Goal: Task Accomplishment & Management: Manage account settings

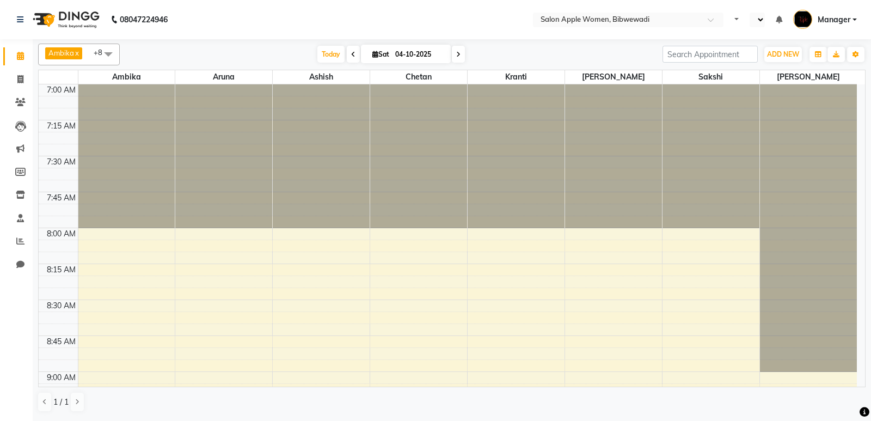
select select "en"
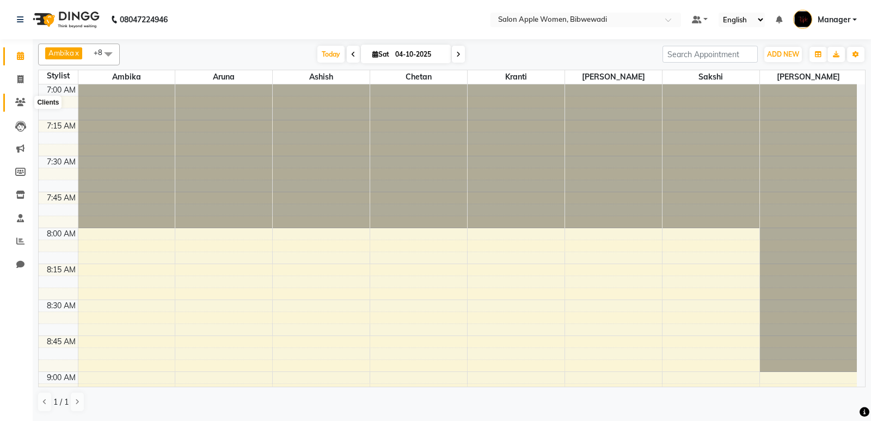
click at [20, 106] on icon at bounding box center [20, 102] width 10 height 8
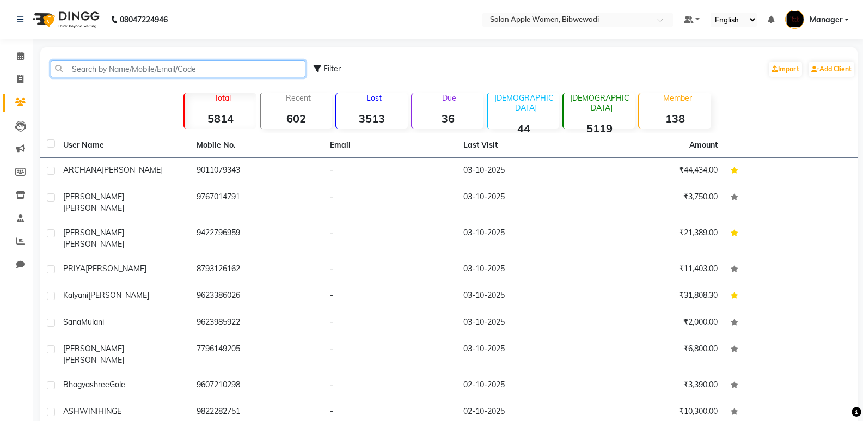
click at [122, 72] on input "text" at bounding box center [178, 68] width 255 height 17
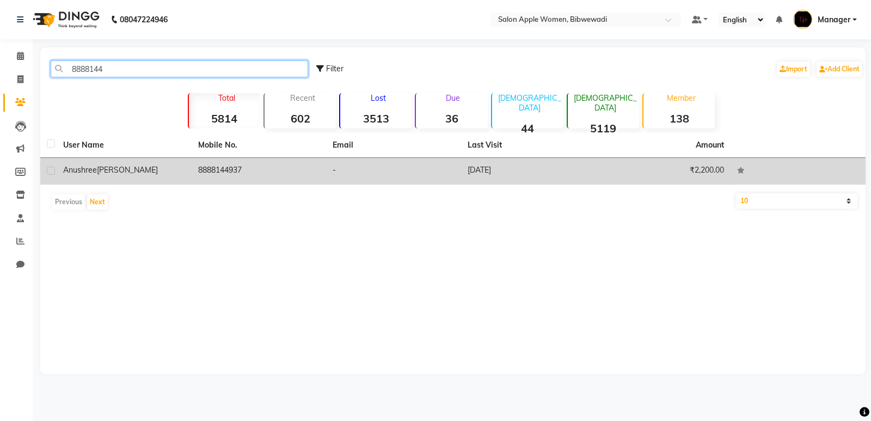
type input "8888144"
click at [611, 165] on td "₹2,200.00" at bounding box center [663, 171] width 135 height 27
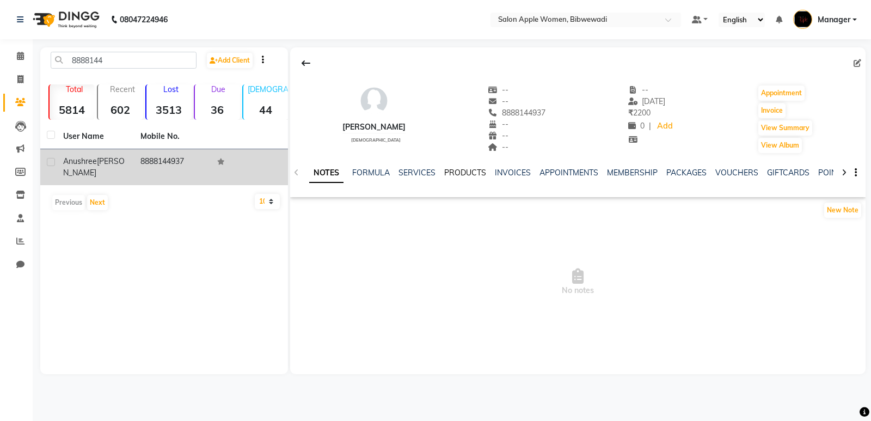
click at [470, 171] on link "PRODUCTS" at bounding box center [465, 173] width 42 height 10
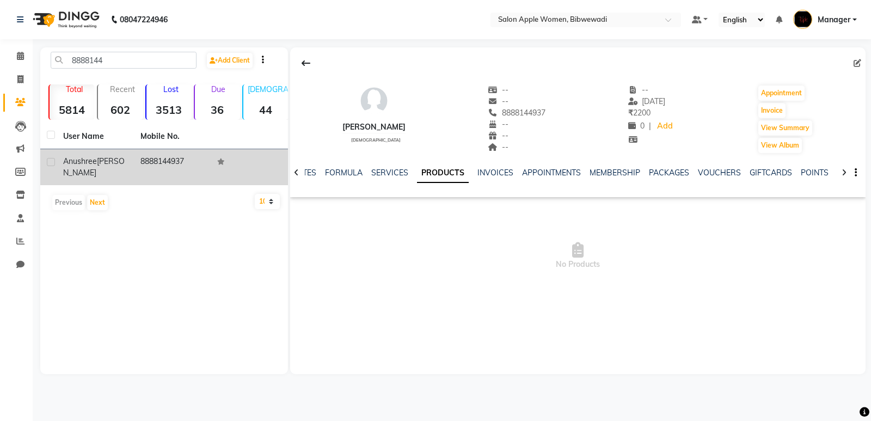
click at [505, 165] on div "NOTES FORMULA SERVICES PRODUCTS INVOICES APPOINTMENTS MEMBERSHIP PACKAGES VOUCH…" at bounding box center [578, 173] width 576 height 38
click at [499, 168] on link "INVOICES" at bounding box center [496, 173] width 36 height 10
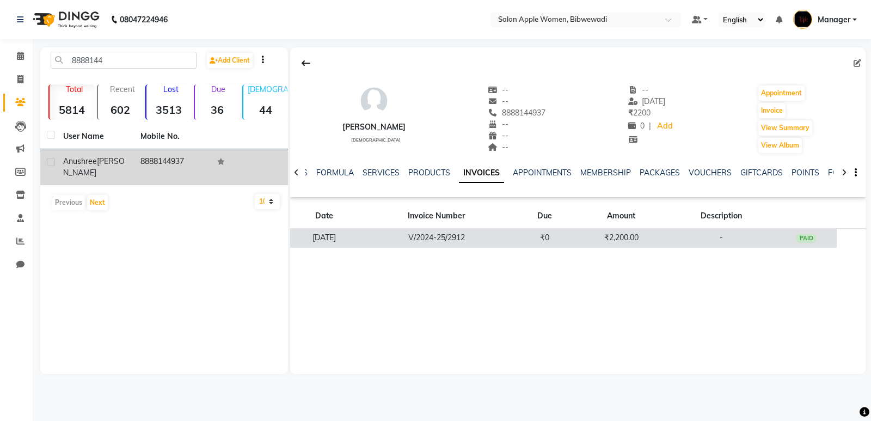
click at [506, 238] on td "V/2024-25/2912" at bounding box center [436, 238] width 155 height 19
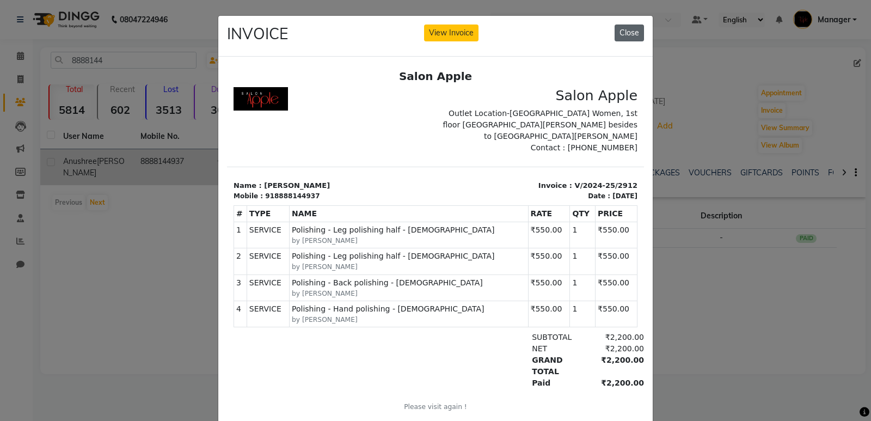
click at [618, 28] on button "Close" at bounding box center [629, 33] width 29 height 17
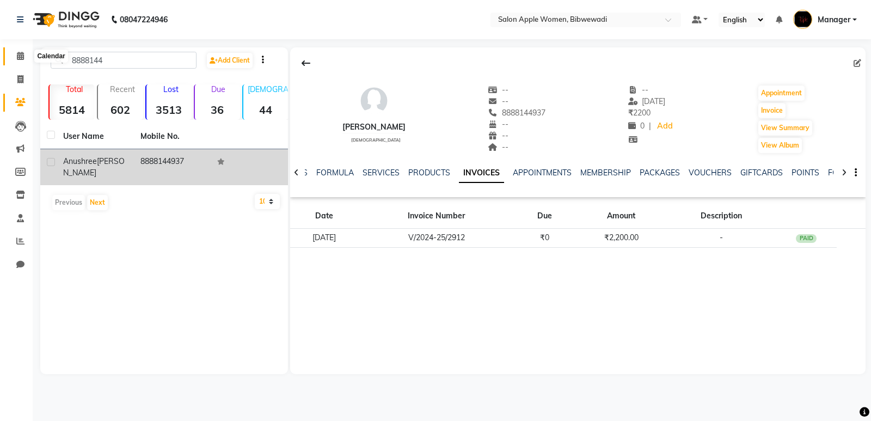
click at [25, 54] on span at bounding box center [20, 56] width 19 height 13
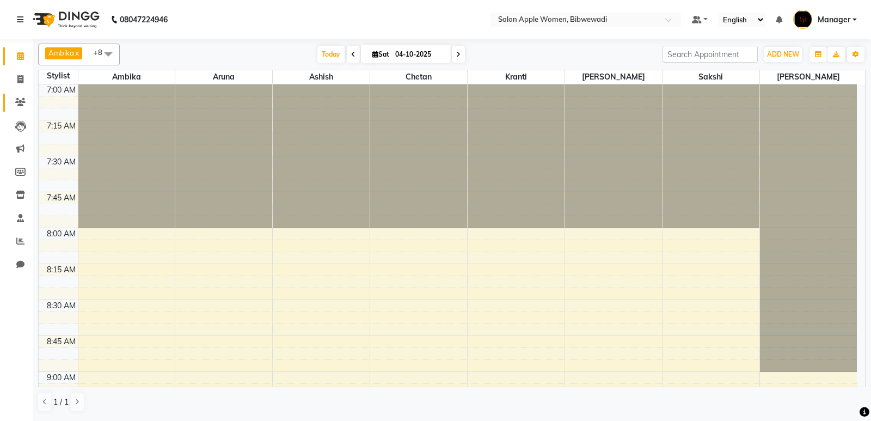
click at [21, 94] on link "Clients" at bounding box center [16, 103] width 26 height 18
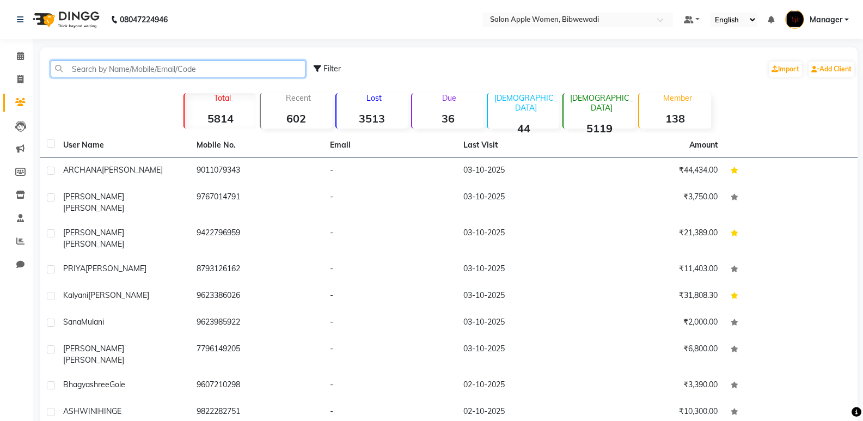
click at [118, 72] on input "text" at bounding box center [178, 68] width 255 height 17
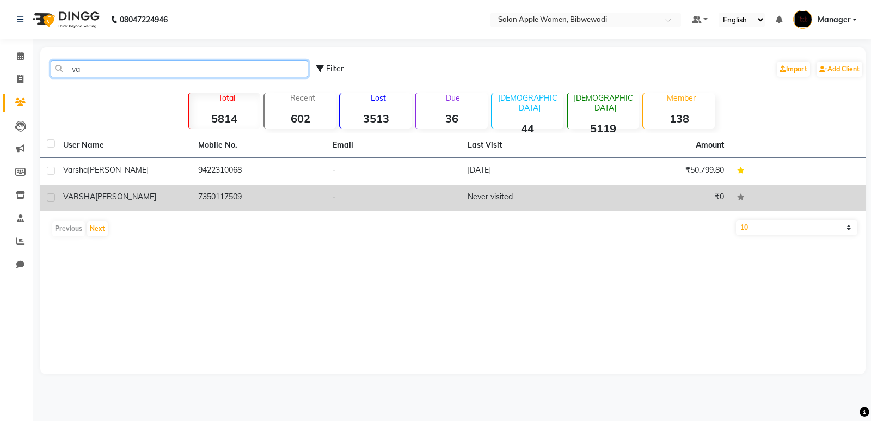
type input "v"
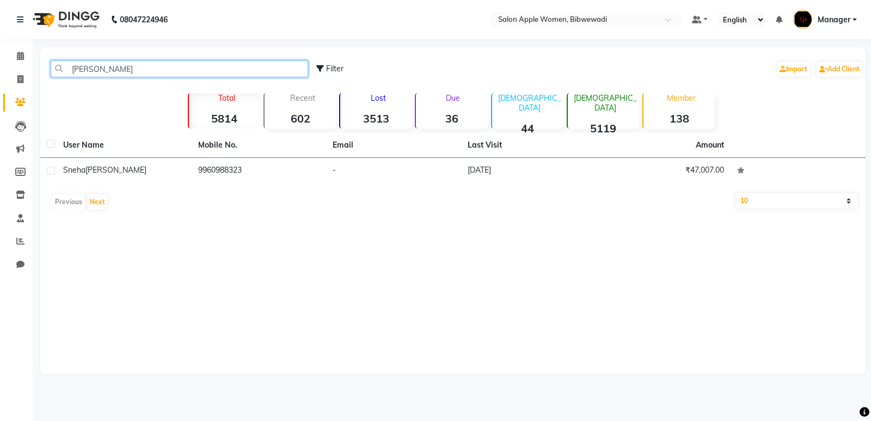
drag, startPoint x: 125, startPoint y: 68, endPoint x: 17, endPoint y: 70, distance: 108.4
click at [17, 70] on app-home "08047224946 Select Location × Salon Apple Women, Bibwewadi Default Panel My Pan…" at bounding box center [435, 195] width 871 height 390
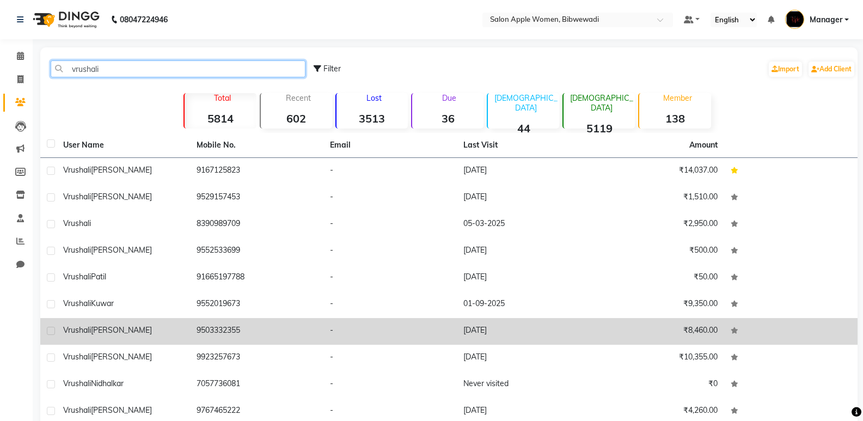
type input "vrushali"
click at [250, 323] on td "9503332355" at bounding box center [256, 331] width 133 height 27
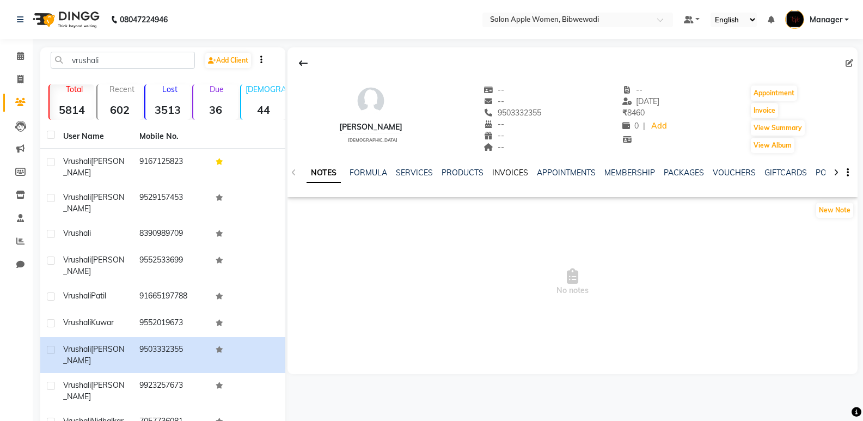
click at [513, 170] on link "INVOICES" at bounding box center [510, 173] width 36 height 10
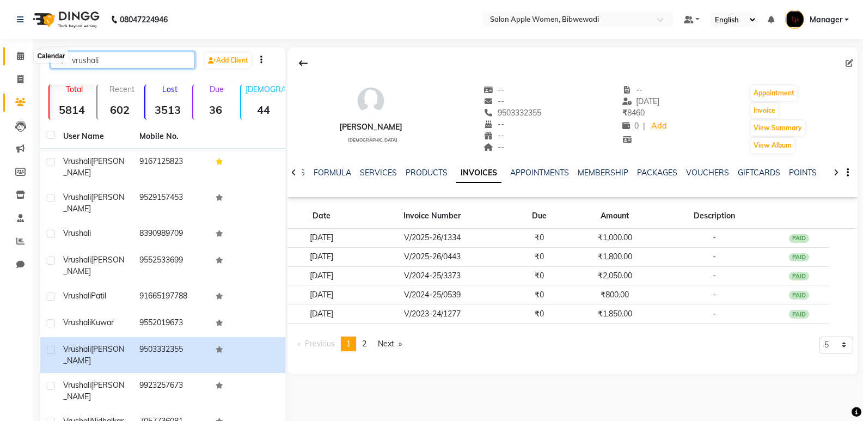
drag, startPoint x: 126, startPoint y: 62, endPoint x: 13, endPoint y: 58, distance: 113.3
click at [13, 58] on app-home "08047224946 Select Location × Salon Apple Women, Bibwewadi Default Panel My Pan…" at bounding box center [431, 259] width 863 height 518
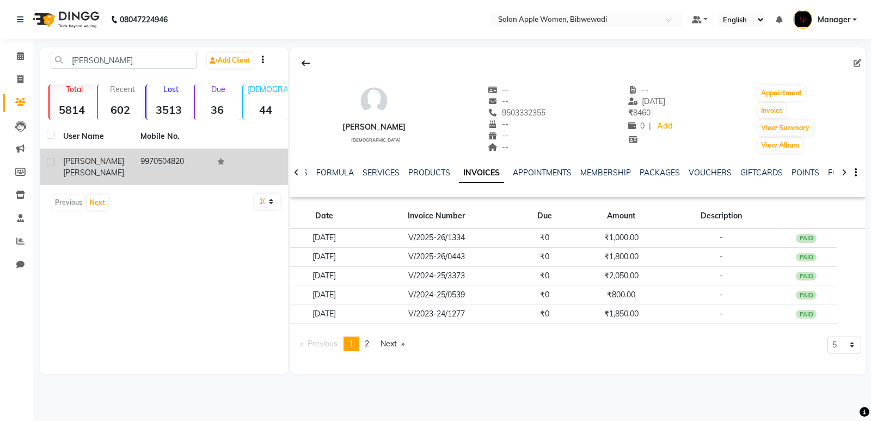
click at [227, 166] on td at bounding box center [249, 167] width 77 height 36
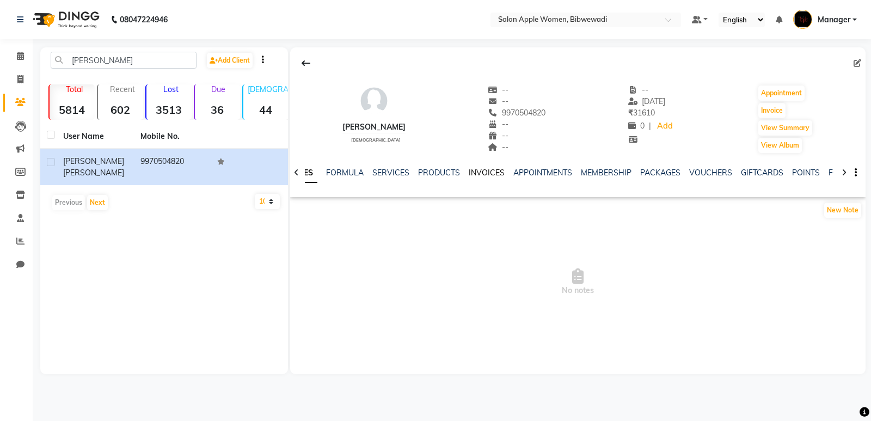
click at [469, 170] on link "INVOICES" at bounding box center [487, 173] width 36 height 10
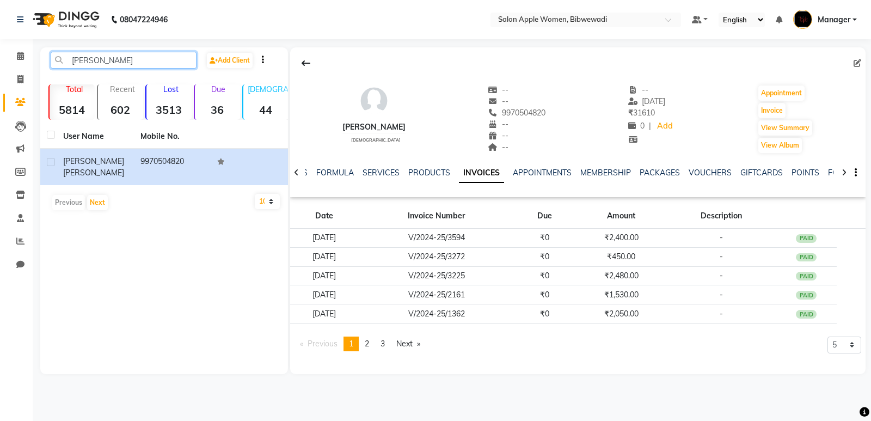
drag, startPoint x: 157, startPoint y: 63, endPoint x: 59, endPoint y: 64, distance: 98.0
click at [58, 66] on input "[PERSON_NAME]" at bounding box center [124, 60] width 146 height 17
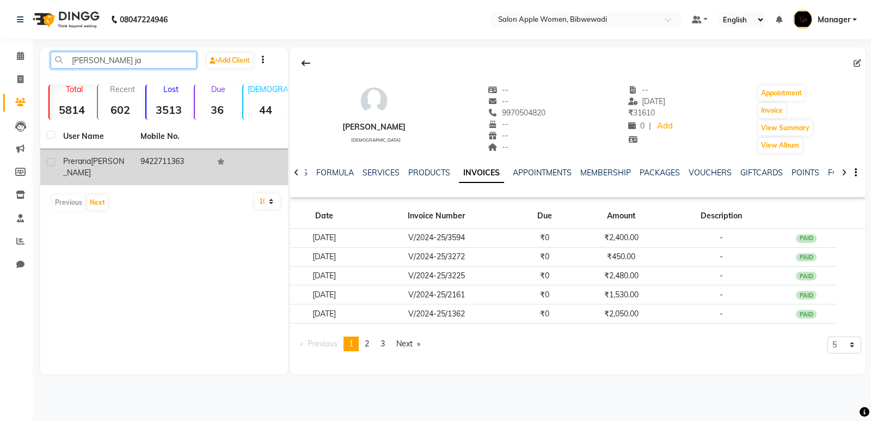
type input "[PERSON_NAME] ja"
click at [186, 157] on td "9422711363" at bounding box center [172, 167] width 77 height 36
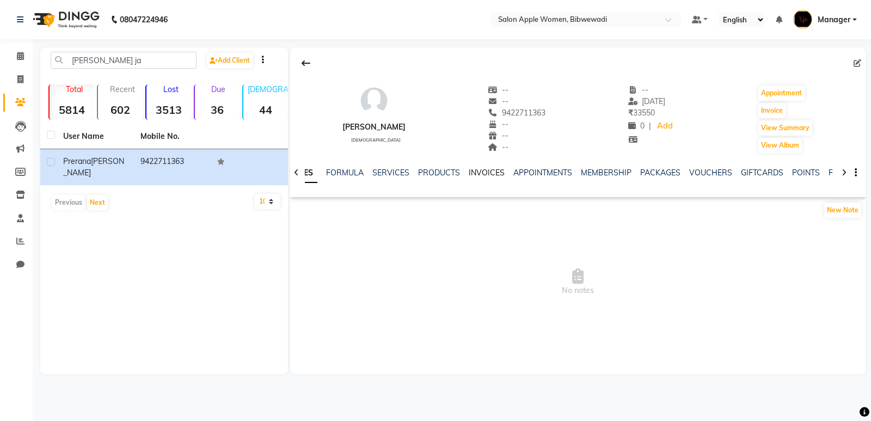
click at [469, 169] on link "INVOICES" at bounding box center [487, 173] width 36 height 10
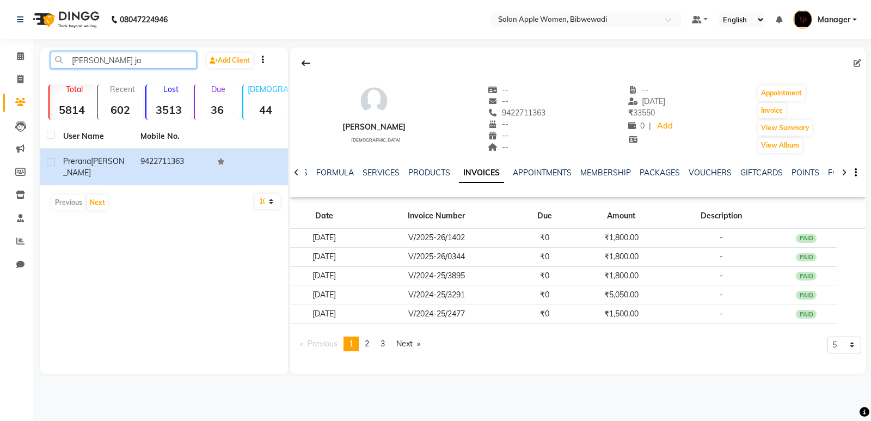
drag, startPoint x: 114, startPoint y: 60, endPoint x: 48, endPoint y: 70, distance: 66.7
click at [48, 70] on div "[PERSON_NAME] ja Add Client" at bounding box center [163, 65] width 243 height 26
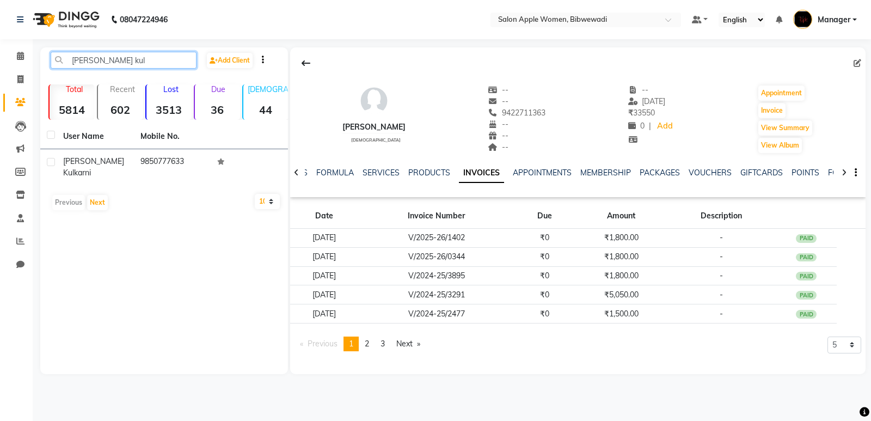
type input "[PERSON_NAME] kul"
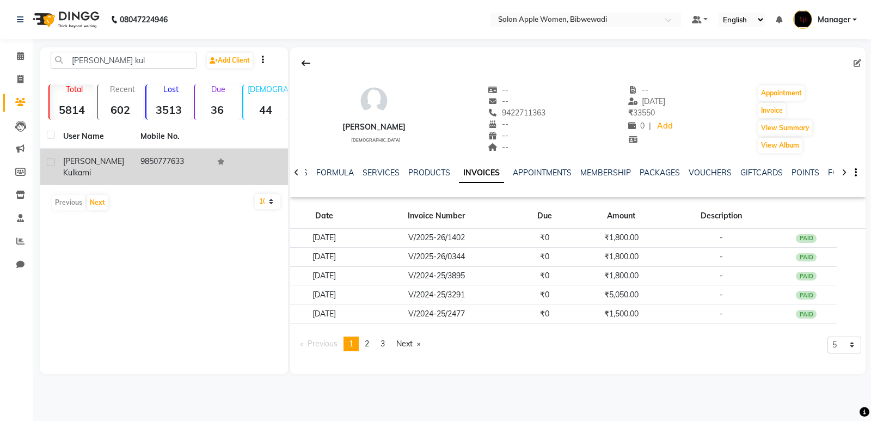
click at [155, 160] on td "9850777633" at bounding box center [172, 167] width 77 height 36
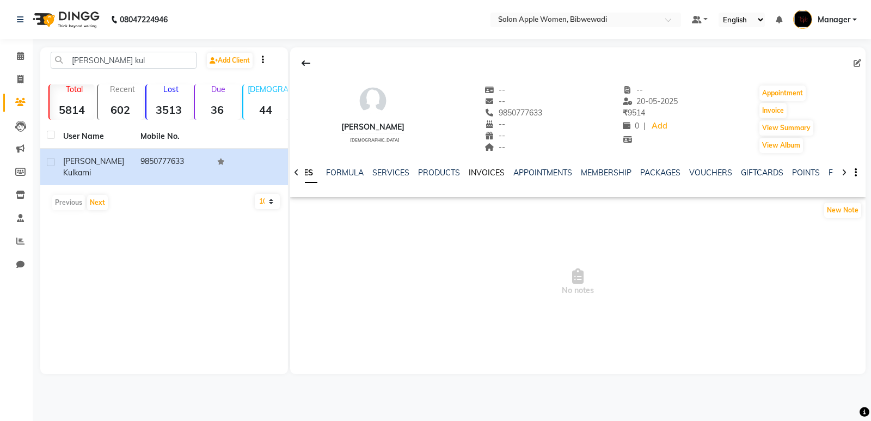
click at [478, 173] on link "INVOICES" at bounding box center [487, 173] width 36 height 10
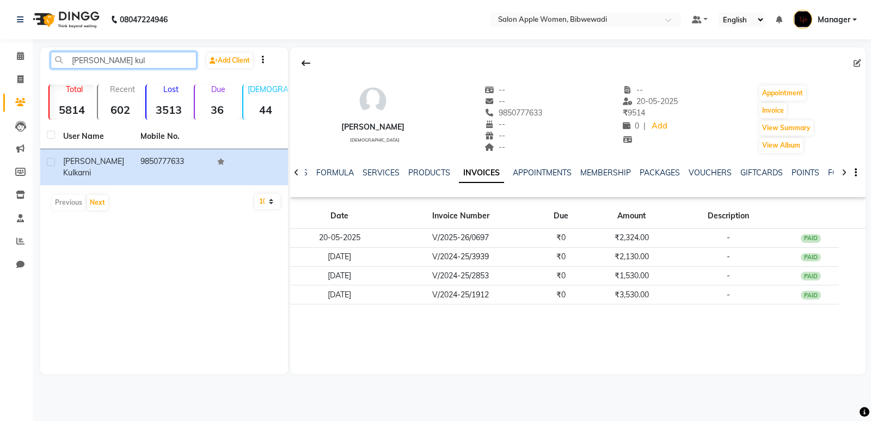
drag, startPoint x: 114, startPoint y: 56, endPoint x: 0, endPoint y: 74, distance: 115.1
click at [0, 74] on app-home "08047224946 Select Location × Salon Apple Women, Bibwewadi Default Panel My Pan…" at bounding box center [435, 195] width 871 height 390
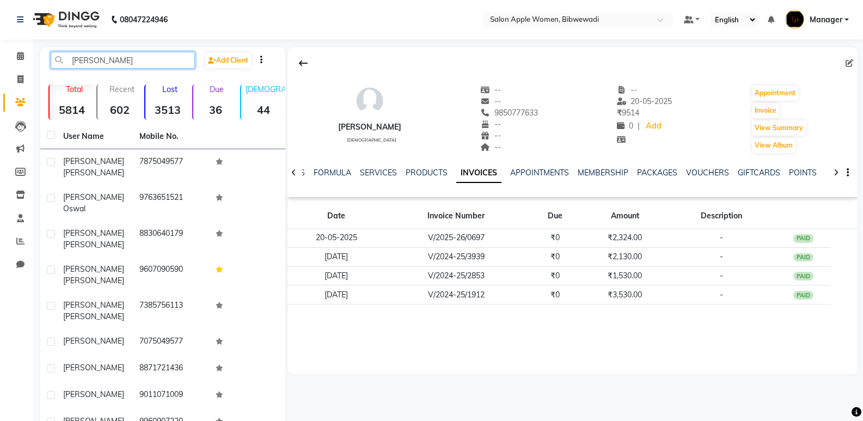
type input "[PERSON_NAME]"
drag, startPoint x: 97, startPoint y: 60, endPoint x: 0, endPoint y: 64, distance: 97.5
click at [0, 64] on app-home "08047224946 Select Location × Salon Apple Women, Bibwewadi Default Panel My Pan…" at bounding box center [431, 264] width 863 height 528
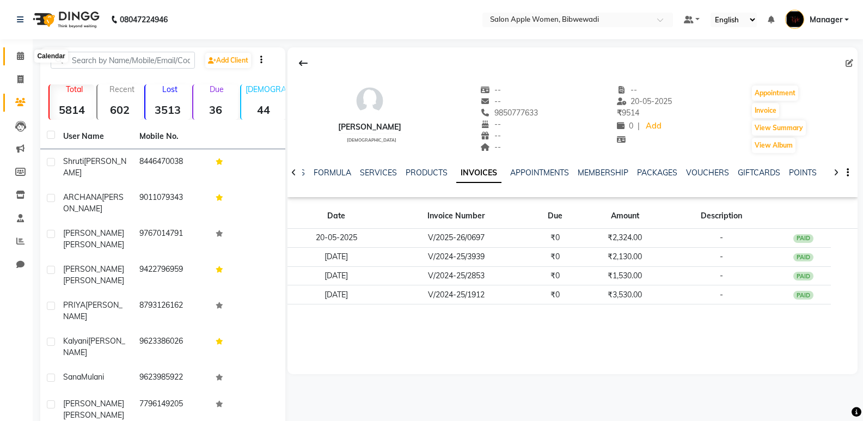
click at [24, 56] on icon at bounding box center [20, 56] width 7 height 8
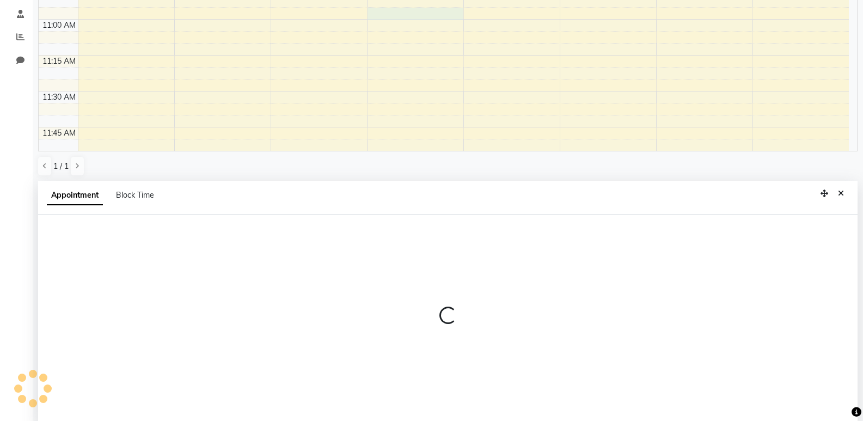
scroll to position [212, 0]
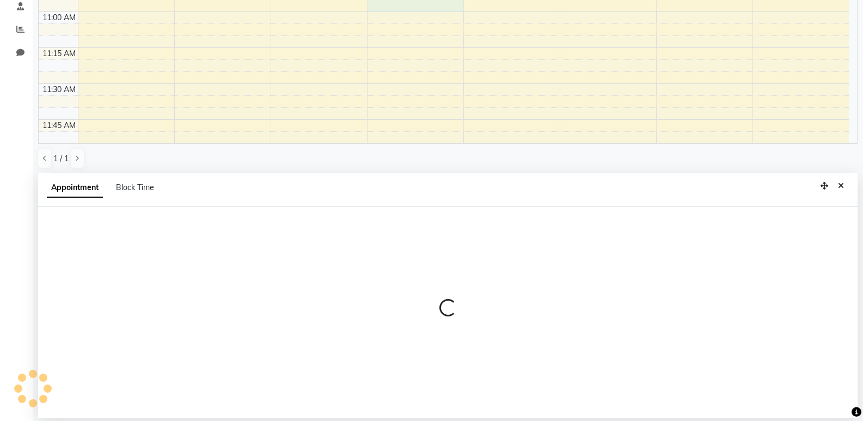
select select "11608"
select select "660"
select select "tentative"
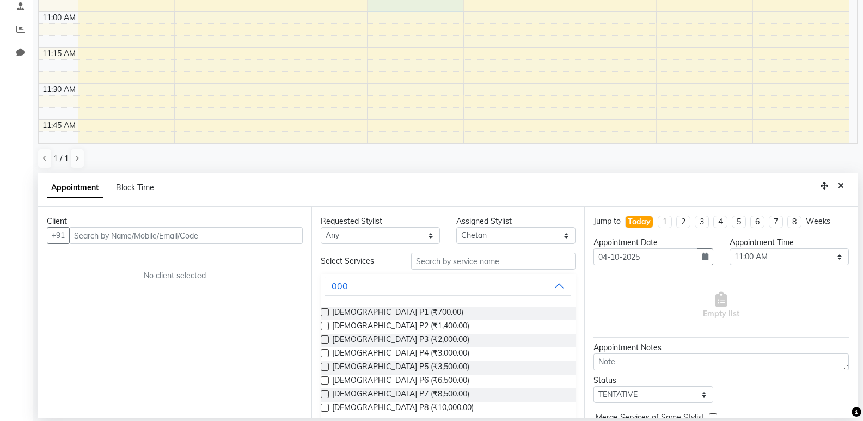
click at [228, 242] on input "text" at bounding box center [186, 235] width 234 height 17
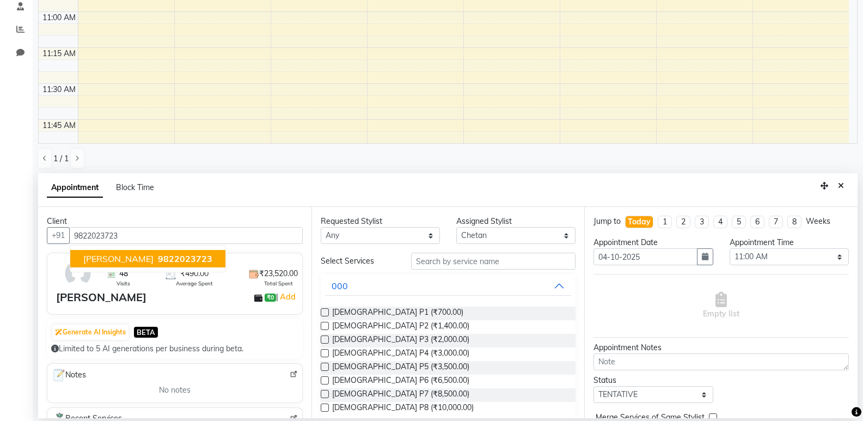
click at [205, 258] on span "9822023723" at bounding box center [185, 258] width 54 height 11
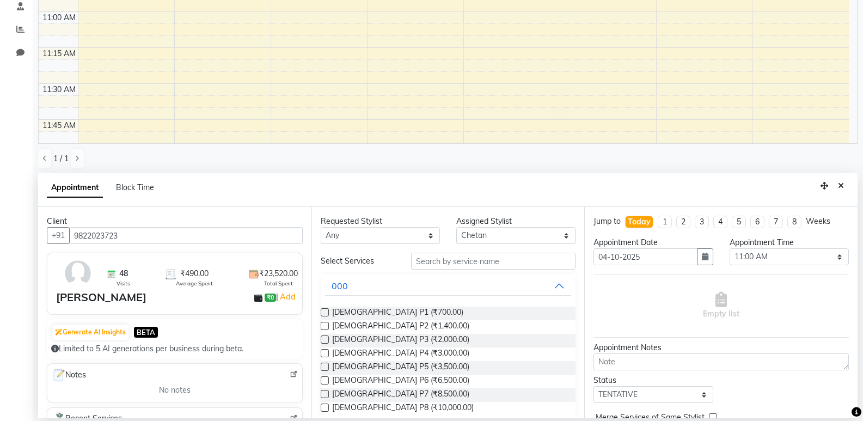
type input "9822023723"
click at [449, 261] on input "text" at bounding box center [493, 261] width 164 height 17
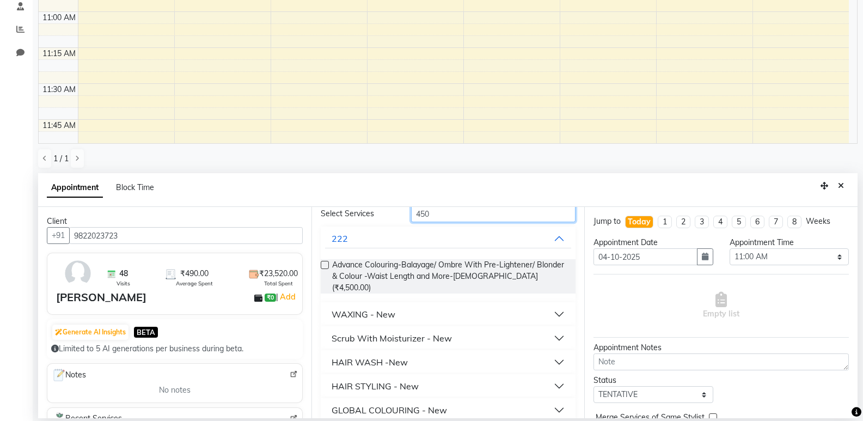
scroll to position [144, 0]
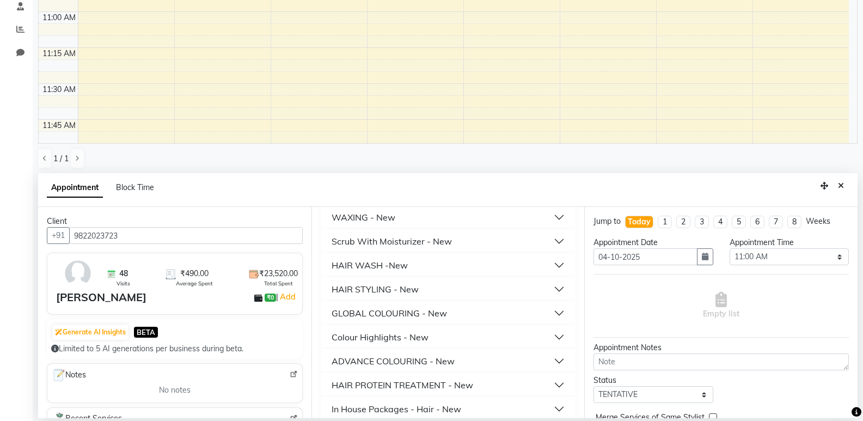
type input "450"
click at [408, 283] on div "HAIR STYLING - New" at bounding box center [375, 289] width 87 height 13
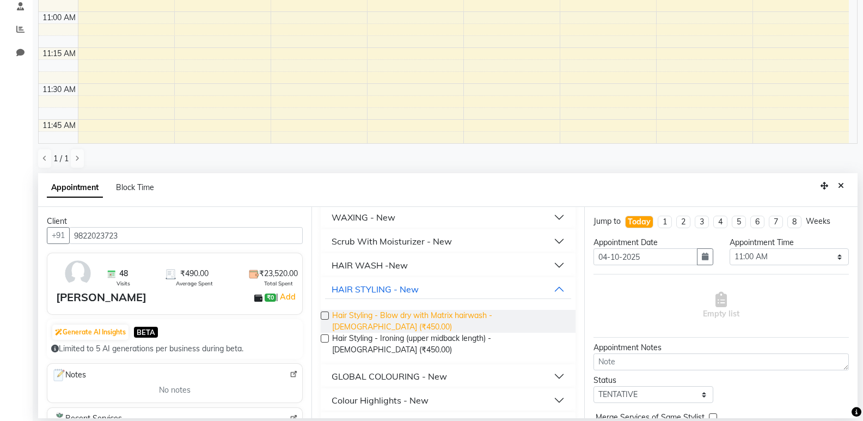
click at [413, 310] on span "Hair Styling - Blow dry with Matrix hairwash - [DEMOGRAPHIC_DATA] (₹450.00)" at bounding box center [449, 321] width 235 height 23
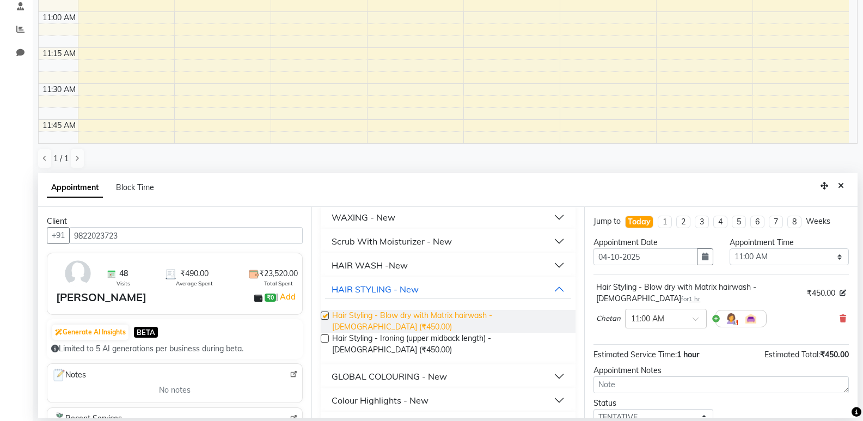
checkbox input "false"
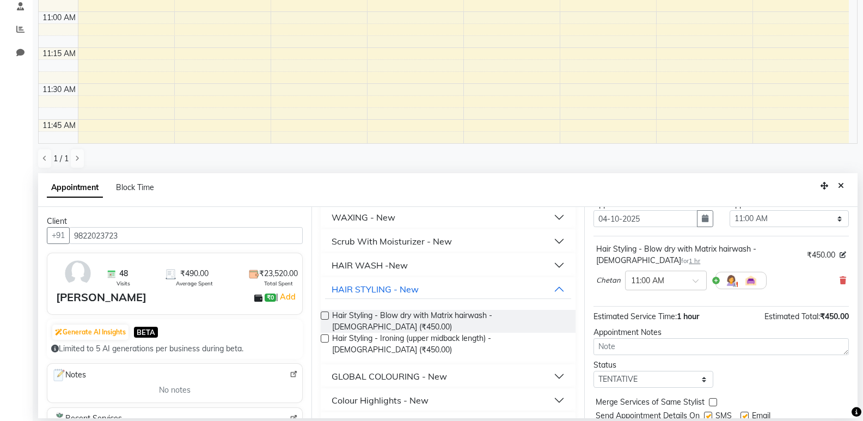
scroll to position [76, 0]
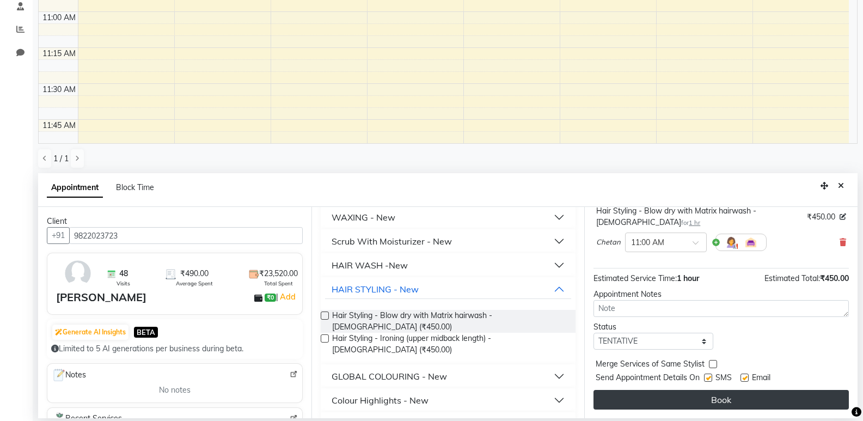
click at [670, 394] on button "Book" at bounding box center [720, 400] width 255 height 20
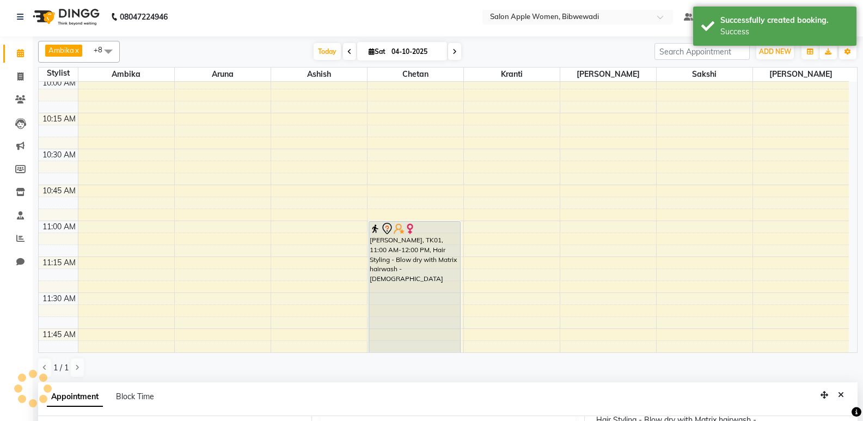
scroll to position [0, 0]
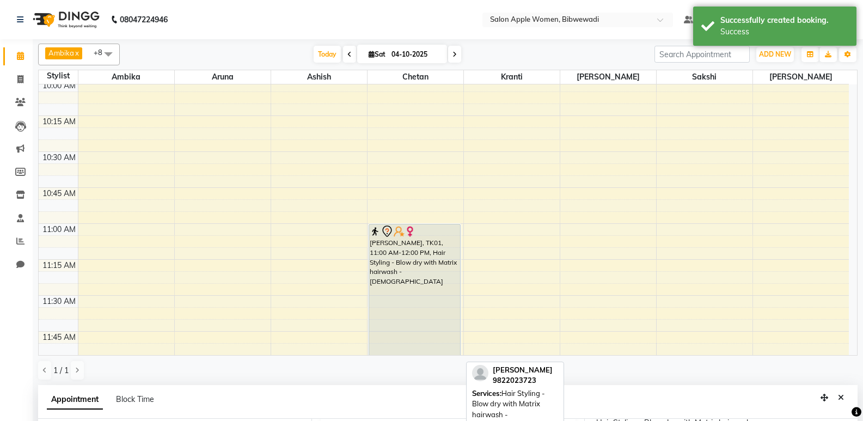
click at [447, 291] on div "[PERSON_NAME], TK01, 11:00 AM-12:00 PM, Hair Styling - Blow dry with Matrix hai…" at bounding box center [414, 295] width 91 height 142
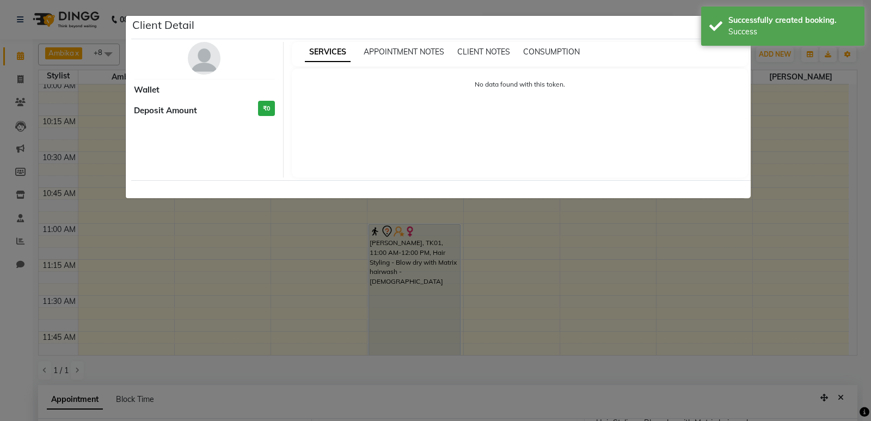
select select "7"
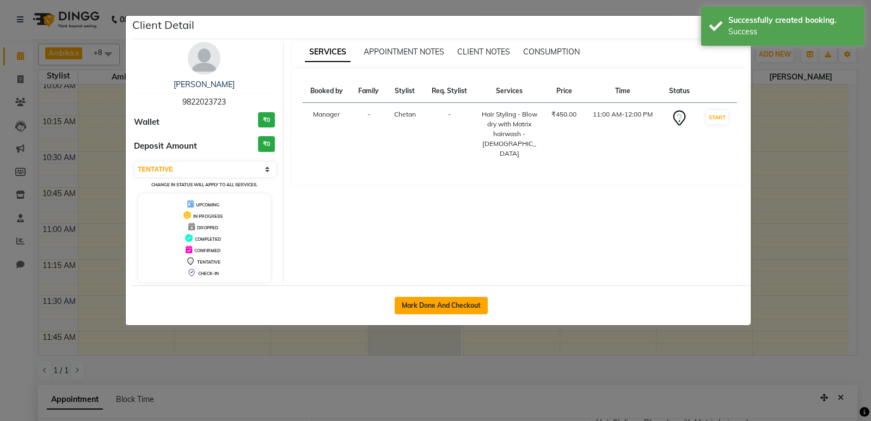
click at [474, 307] on button "Mark Done And Checkout" at bounding box center [441, 305] width 93 height 17
select select "service"
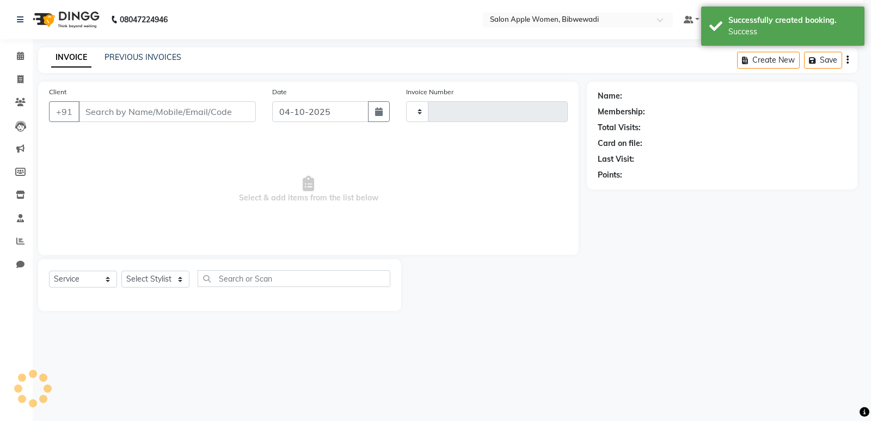
type input "2182"
select select "101"
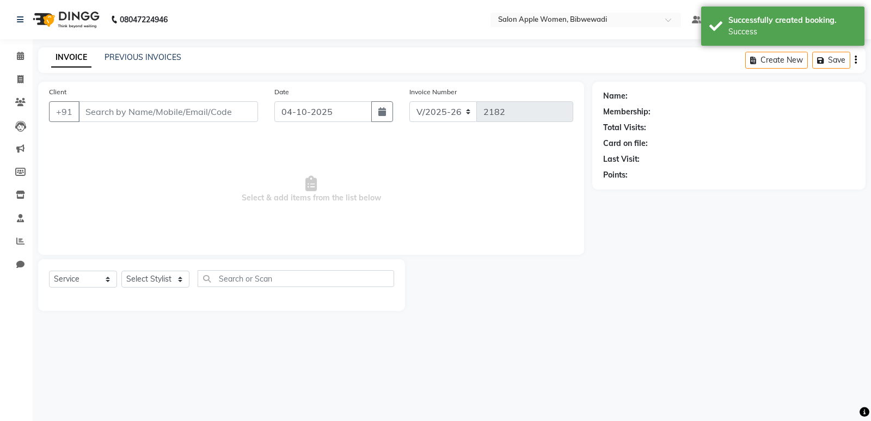
type input "9822023723"
select select "11608"
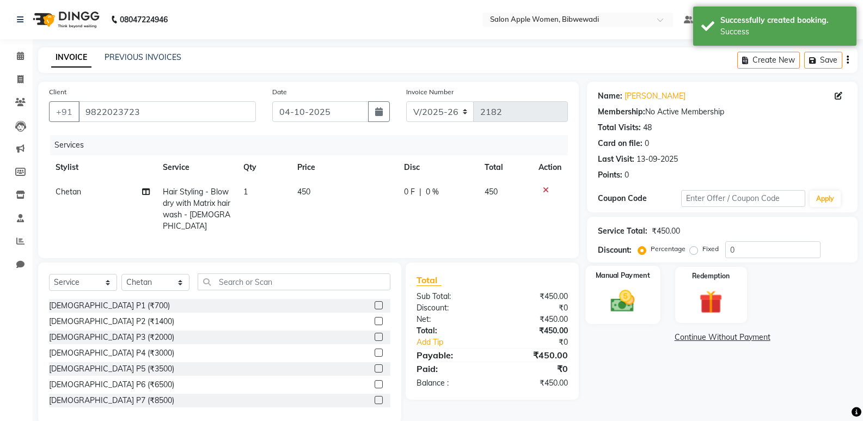
click at [631, 309] on img at bounding box center [622, 301] width 39 height 28
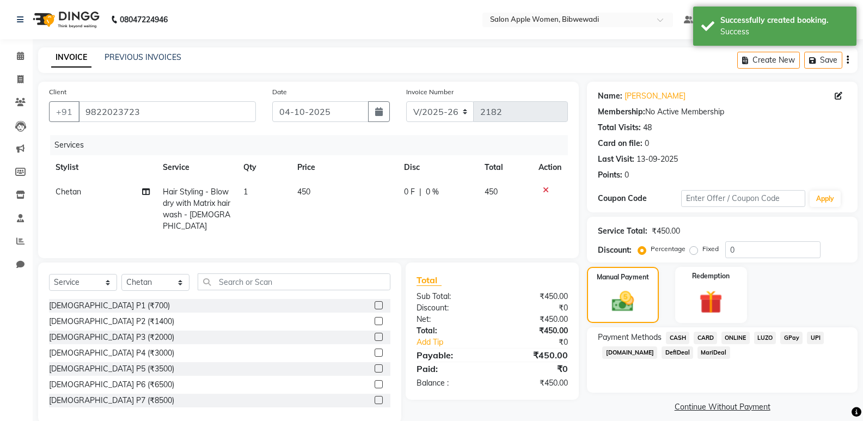
click at [735, 336] on span "ONLINE" at bounding box center [735, 338] width 28 height 13
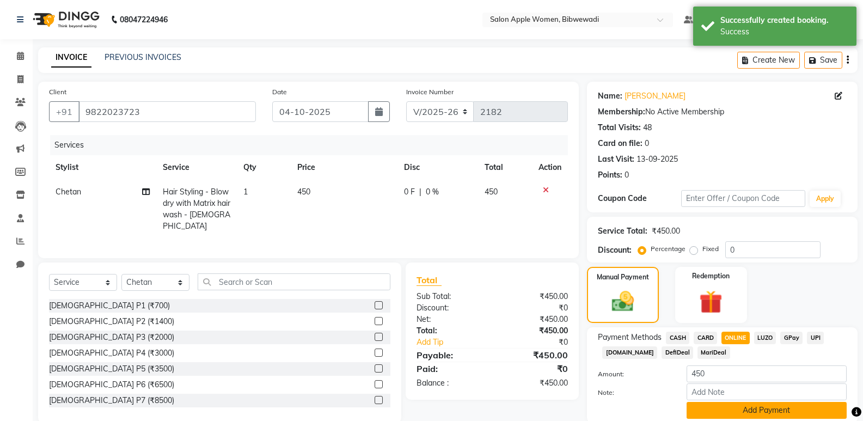
click at [756, 405] on button "Add Payment" at bounding box center [767, 410] width 160 height 17
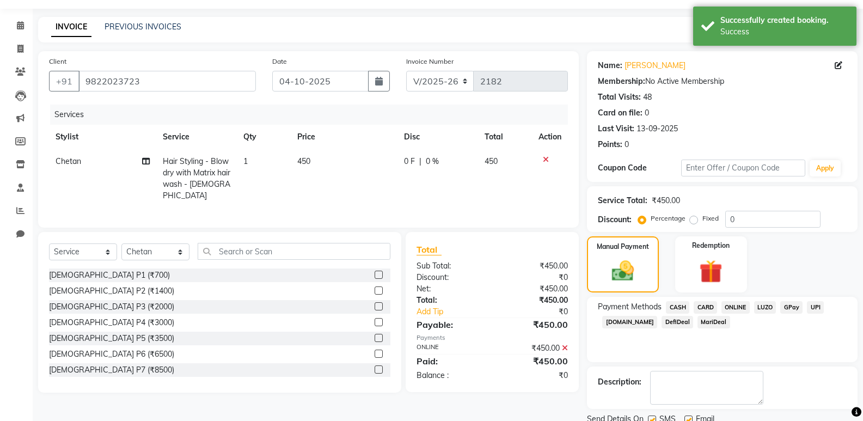
scroll to position [54, 0]
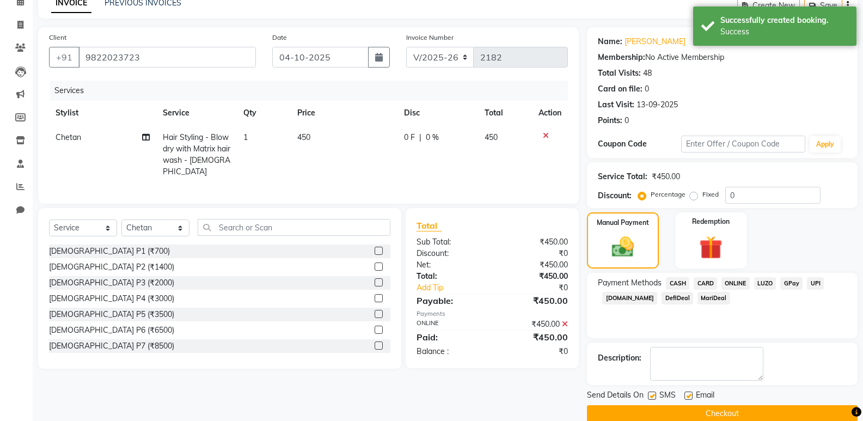
click at [755, 406] on button "Checkout" at bounding box center [722, 413] width 271 height 17
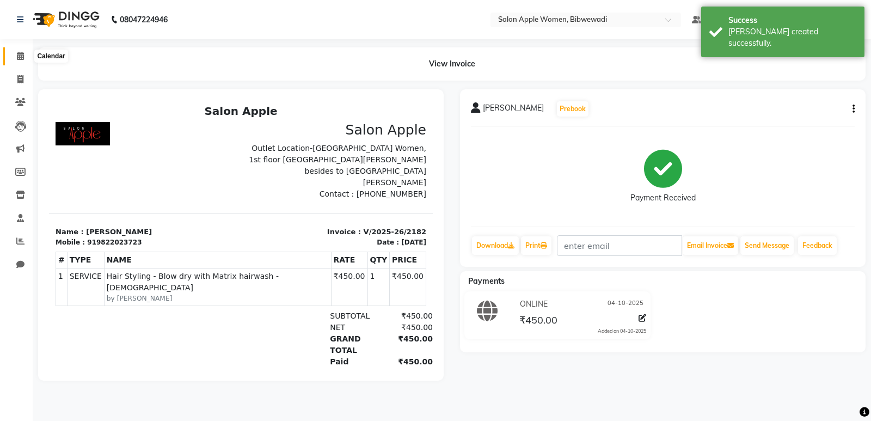
click at [19, 50] on span at bounding box center [20, 56] width 19 height 13
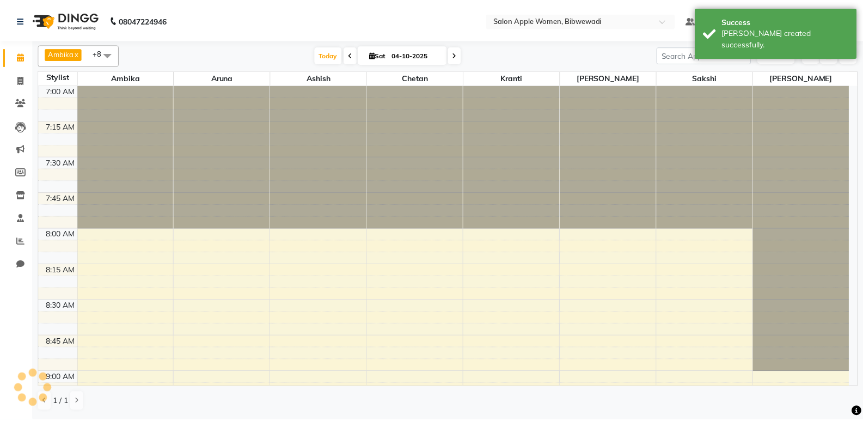
scroll to position [863, 0]
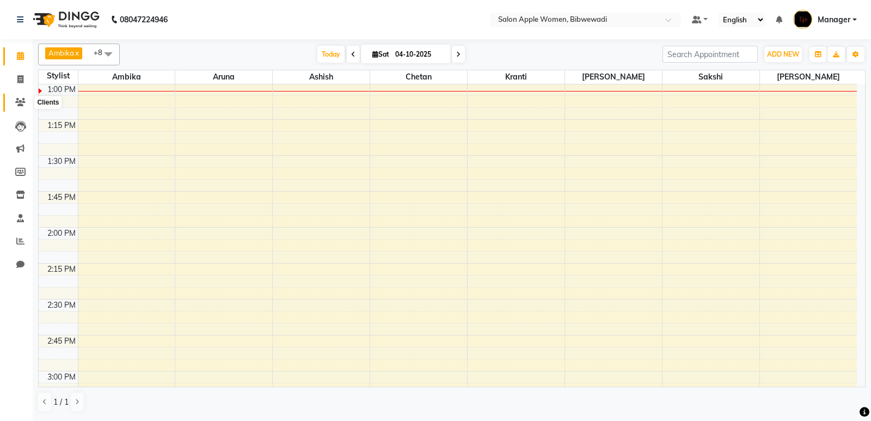
click at [20, 102] on icon at bounding box center [20, 102] width 10 height 8
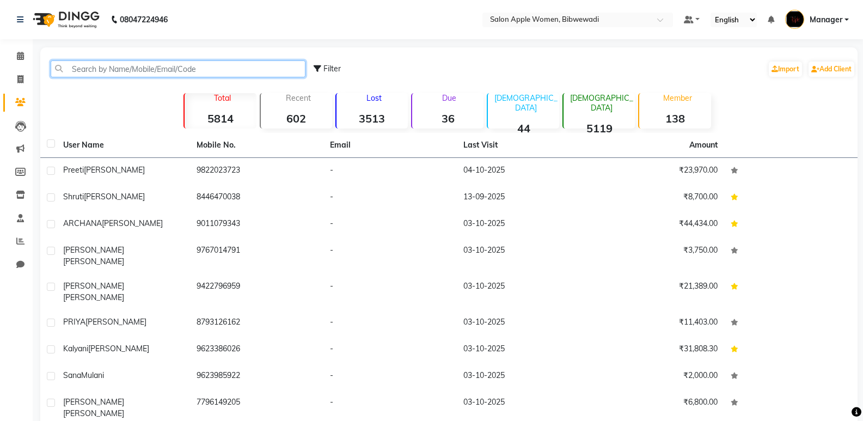
drag, startPoint x: 116, startPoint y: 75, endPoint x: 119, endPoint y: 81, distance: 7.1
click at [118, 78] on div "Filter Import Add Client" at bounding box center [448, 69] width 813 height 34
click at [192, 64] on input "text" at bounding box center [178, 68] width 255 height 17
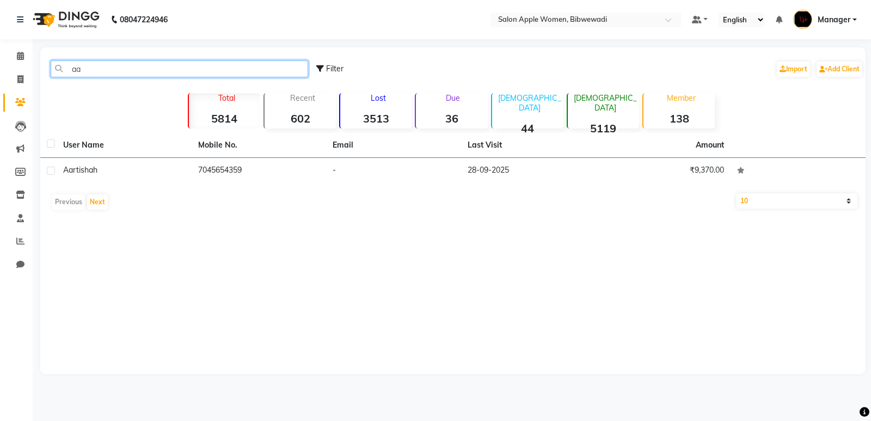
type input "a"
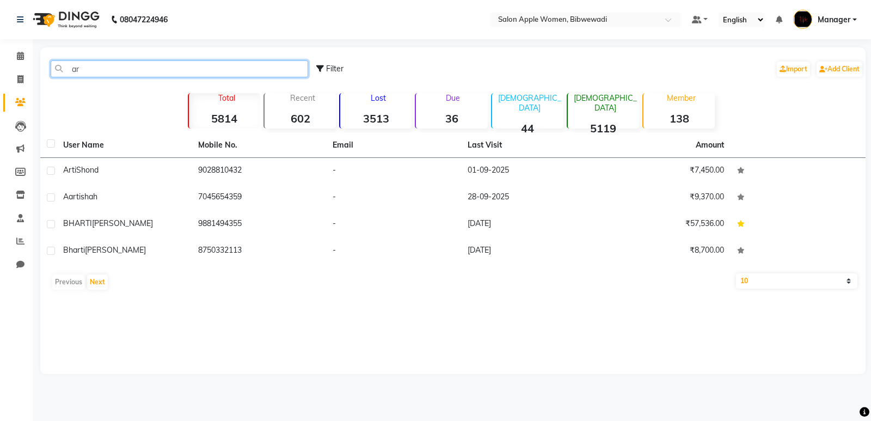
type input "a"
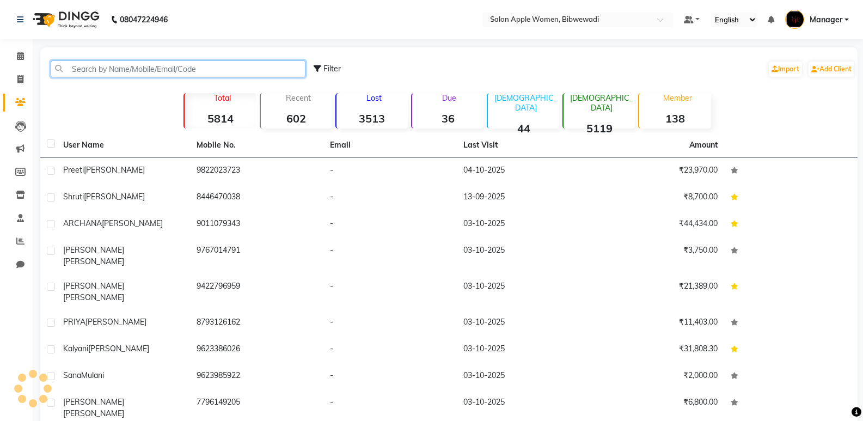
type input "="
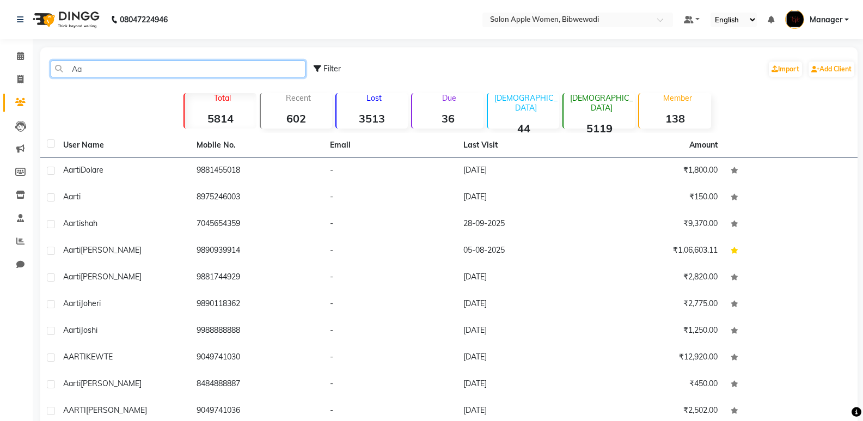
type input "A"
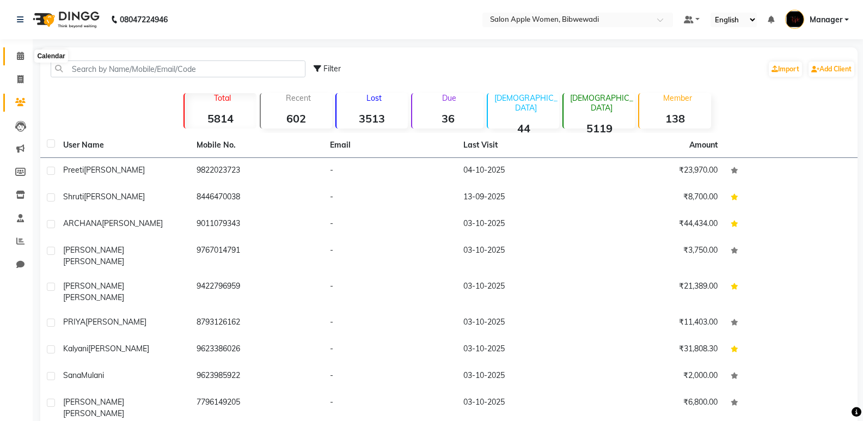
click at [13, 52] on span at bounding box center [20, 56] width 19 height 13
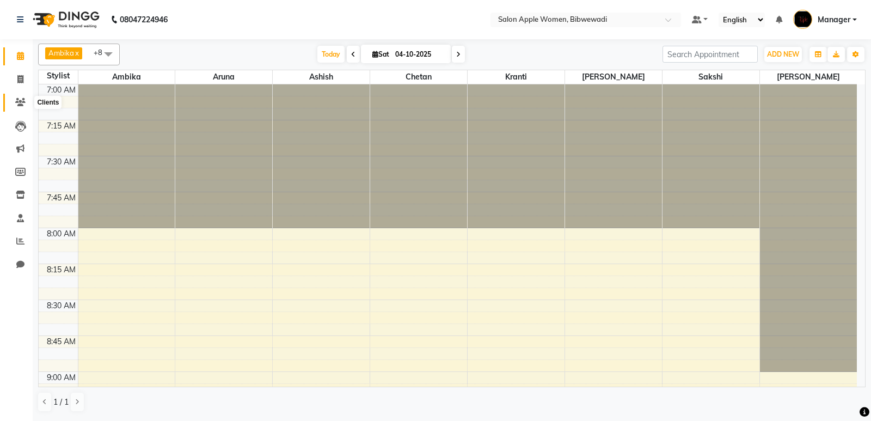
click at [23, 105] on icon at bounding box center [20, 102] width 10 height 8
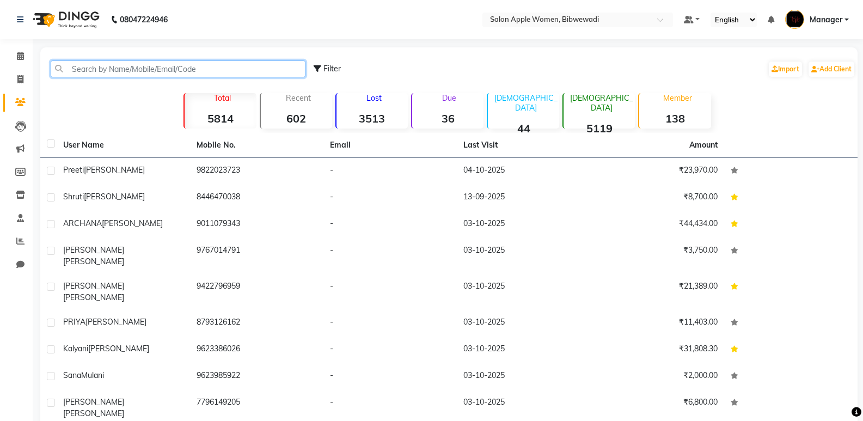
click at [132, 64] on input "text" at bounding box center [178, 68] width 255 height 17
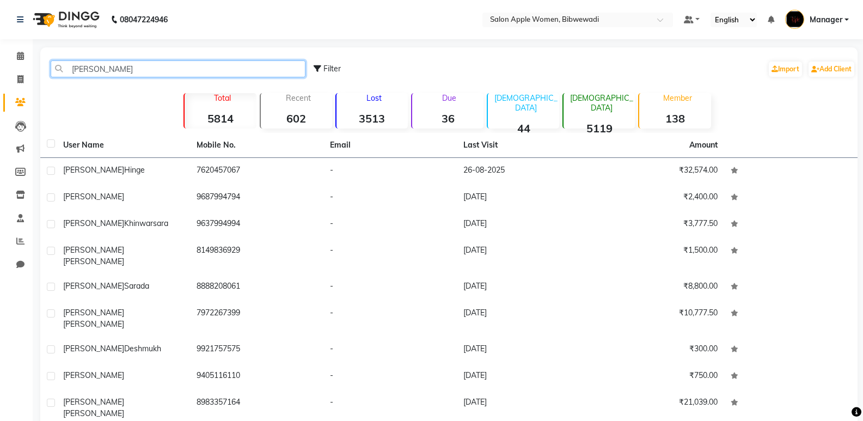
type input "[PERSON_NAME]"
